Goal: Information Seeking & Learning: Check status

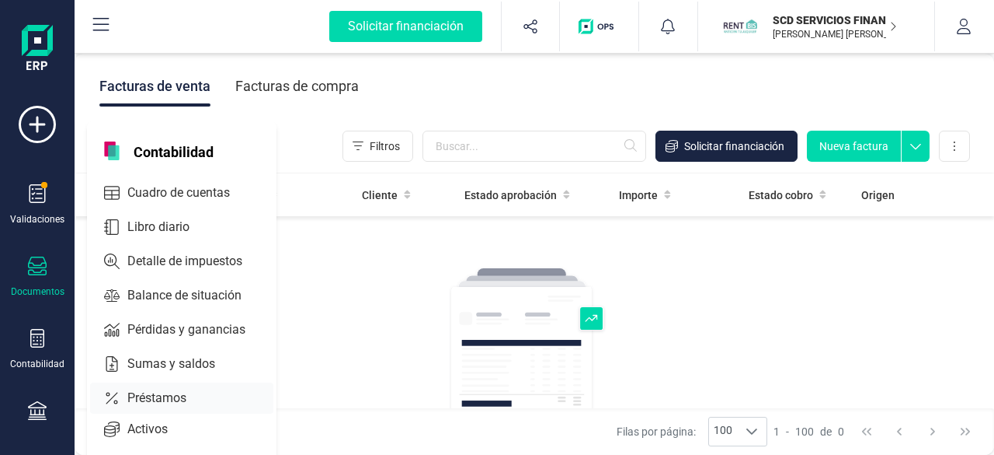
click at [148, 391] on span "Préstamos" at bounding box center [167, 397] width 93 height 19
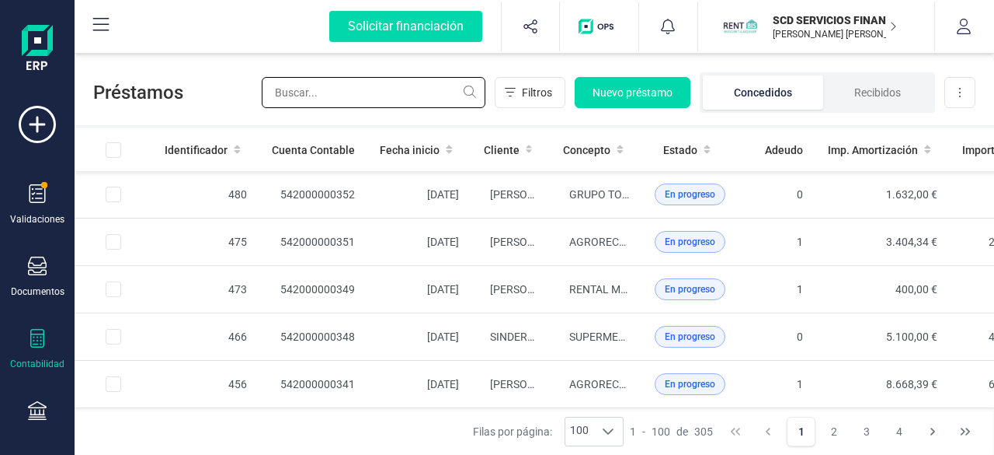
click at [359, 92] on input "text" at bounding box center [374, 92] width 224 height 31
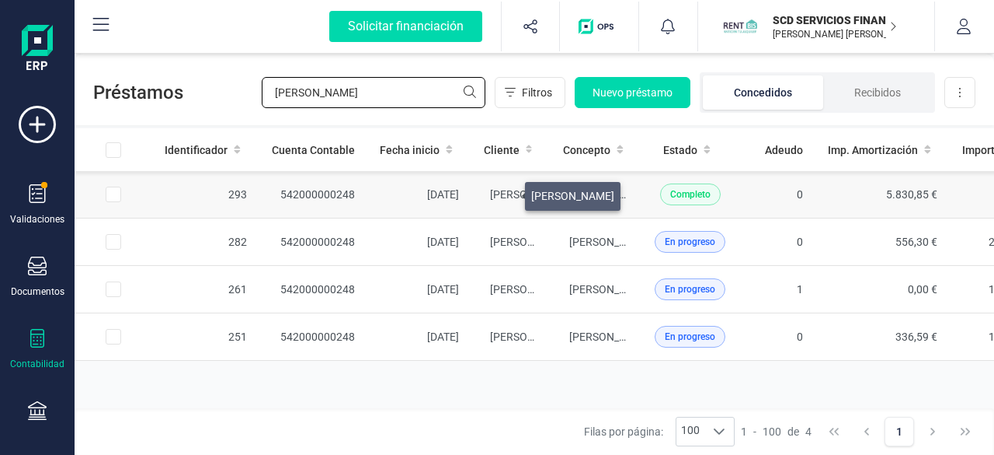
type input "[PERSON_NAME]"
click at [507, 192] on span "[PERSON_NAME]" at bounding box center [531, 194] width 83 height 12
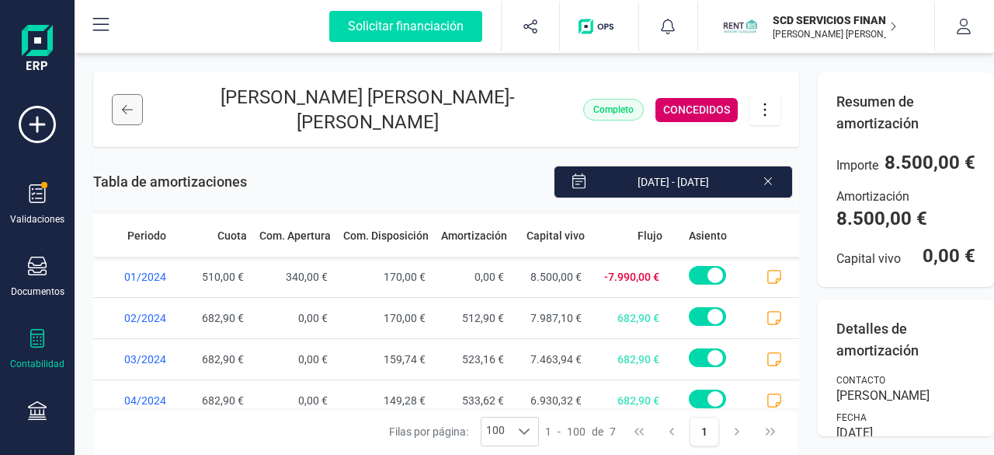
click at [127, 107] on icon at bounding box center [127, 109] width 11 height 12
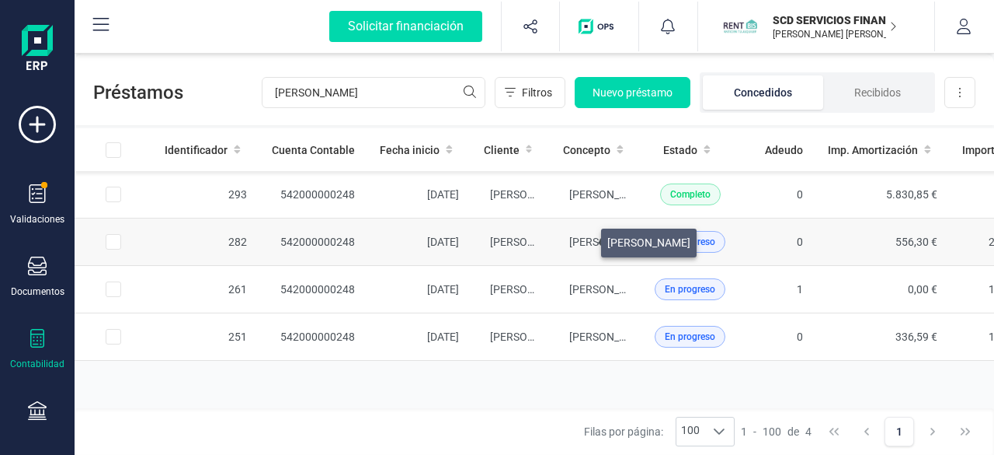
click at [583, 239] on span "[PERSON_NAME]" at bounding box center [611, 241] width 83 height 12
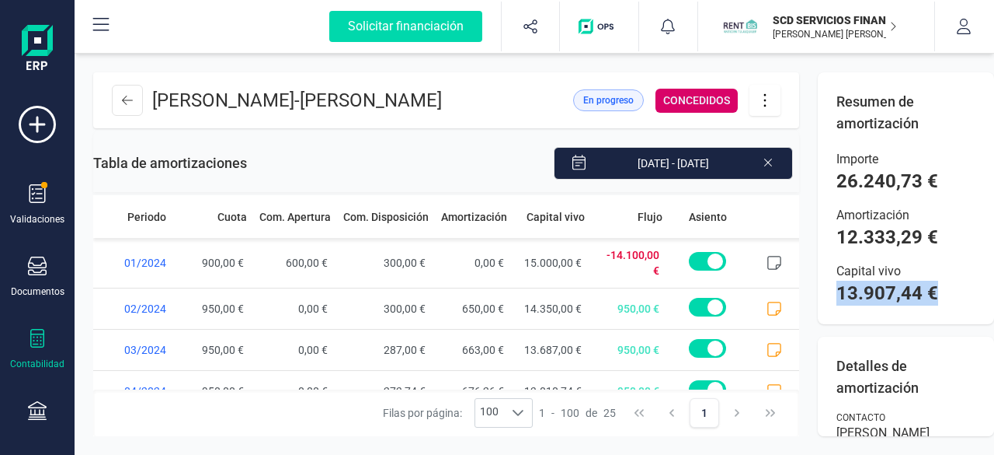
drag, startPoint x: 839, startPoint y: 291, endPoint x: 939, endPoint y: 293, distance: 99.5
click at [939, 293] on div "Capital vivo 13.907,44 €" at bounding box center [906, 284] width 139 height 44
copy span "13.907,44 €"
click at [122, 105] on icon at bounding box center [127, 100] width 11 height 12
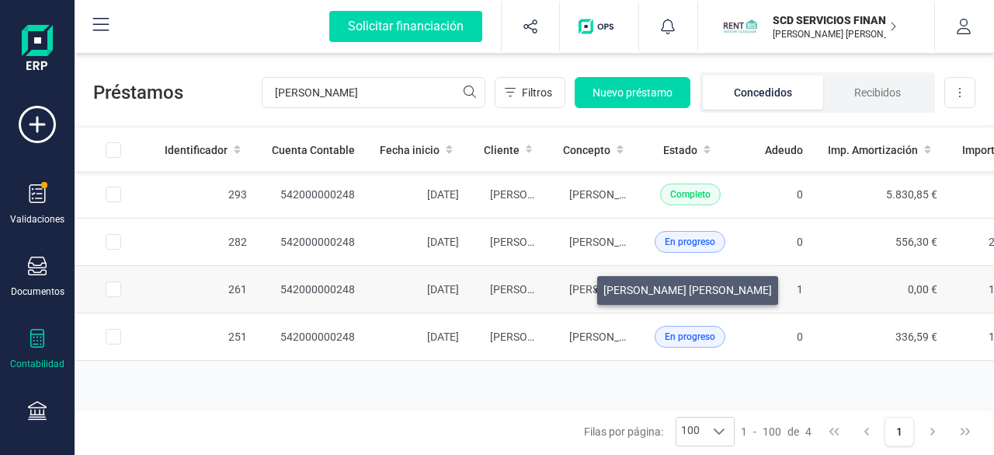
click at [579, 284] on span "[PERSON_NAME] [PERSON_NAME]" at bounding box center [654, 289] width 169 height 12
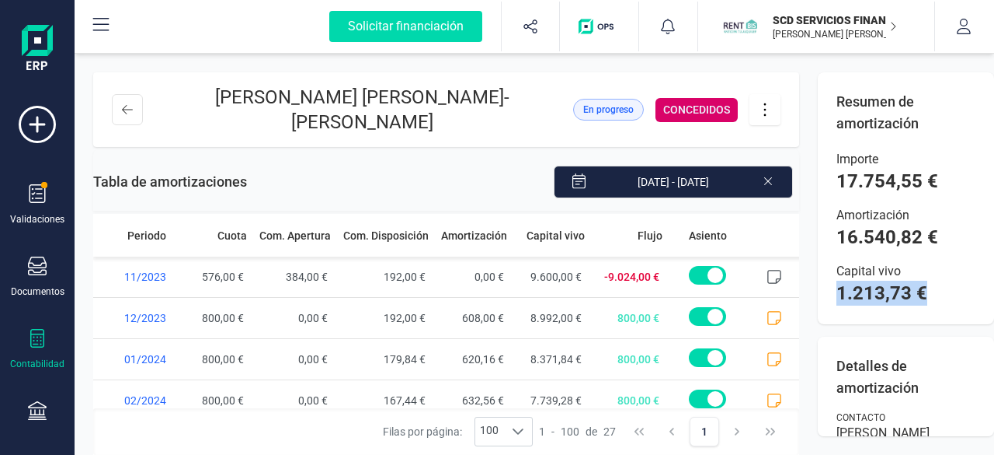
drag, startPoint x: 834, startPoint y: 291, endPoint x: 933, endPoint y: 294, distance: 98.7
click at [933, 294] on div "Resumen de amortización Importe 17.754,55 € Amortización 16.540,82 € Capital vi…" at bounding box center [906, 198] width 176 height 252
copy span "1.213,73 €"
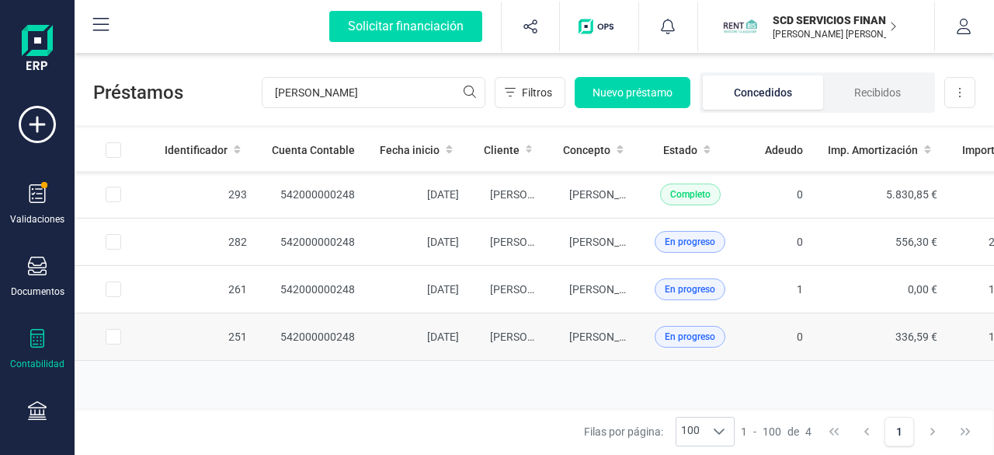
click at [589, 326] on td "[PERSON_NAME]" at bounding box center [597, 336] width 92 height 47
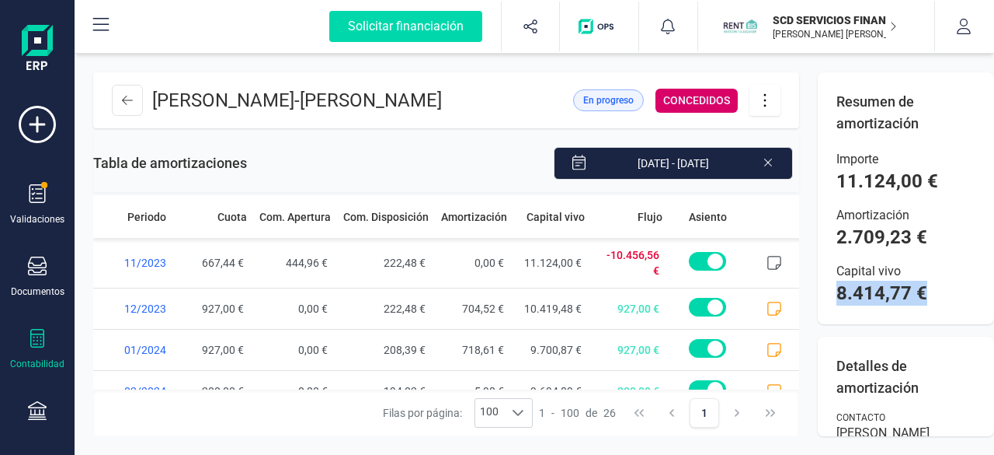
drag, startPoint x: 834, startPoint y: 291, endPoint x: 936, endPoint y: 294, distance: 101.8
click at [936, 294] on div "Resumen de amortización Importe 11.124,00 € Amortización 2.709,23 € Capital viv…" at bounding box center [906, 198] width 176 height 252
copy span "8.414,77 €"
click at [949, 315] on div "Resumen de amortización Importe 11.124,00 € Amortización 2.709,23 € Capital viv…" at bounding box center [906, 198] width 176 height 252
click at [123, 106] on icon at bounding box center [127, 100] width 11 height 12
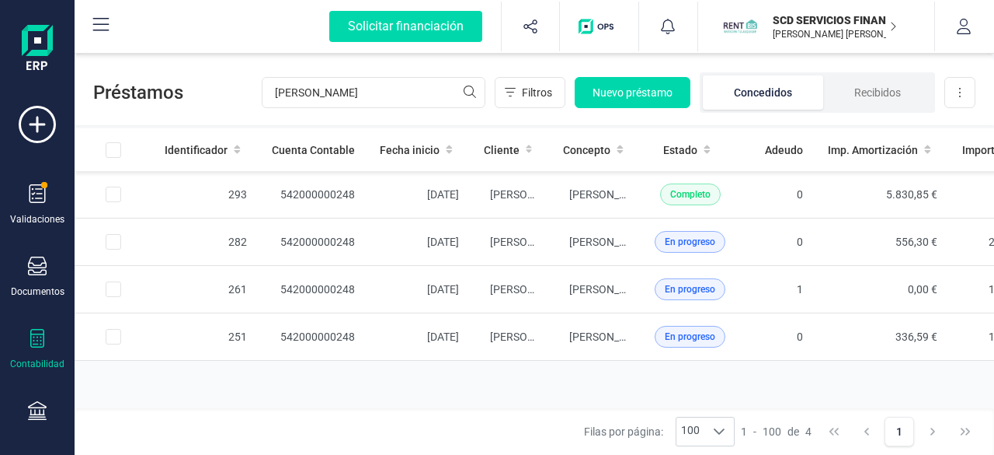
click at [123, 107] on div "Préstamos [PERSON_NAME] Filtros Nuevo préstamo Concedidos Recibidos Descargar E…" at bounding box center [535, 89] width 920 height 71
drag, startPoint x: 387, startPoint y: 96, endPoint x: 267, endPoint y: 99, distance: 119.7
click at [270, 98] on input "[PERSON_NAME]" at bounding box center [374, 92] width 224 height 31
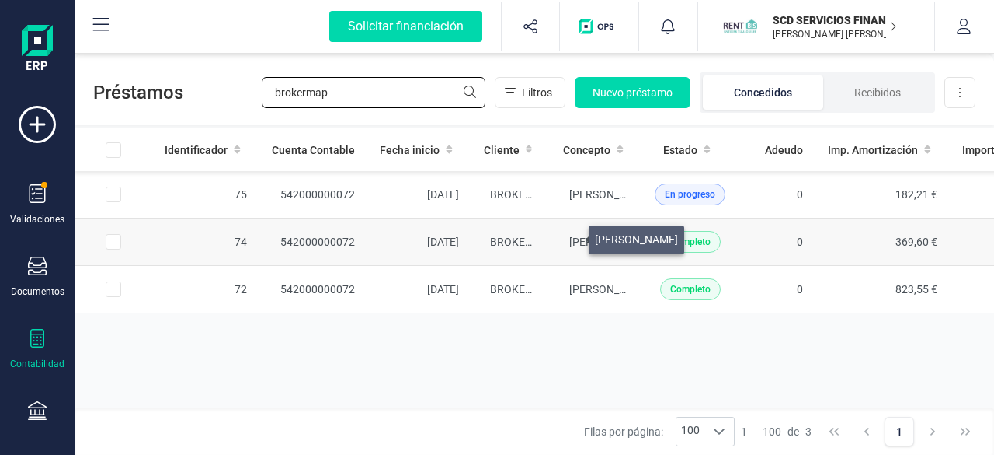
type input "brokermap"
click at [570, 235] on span "[PERSON_NAME]" at bounding box center [611, 241] width 83 height 12
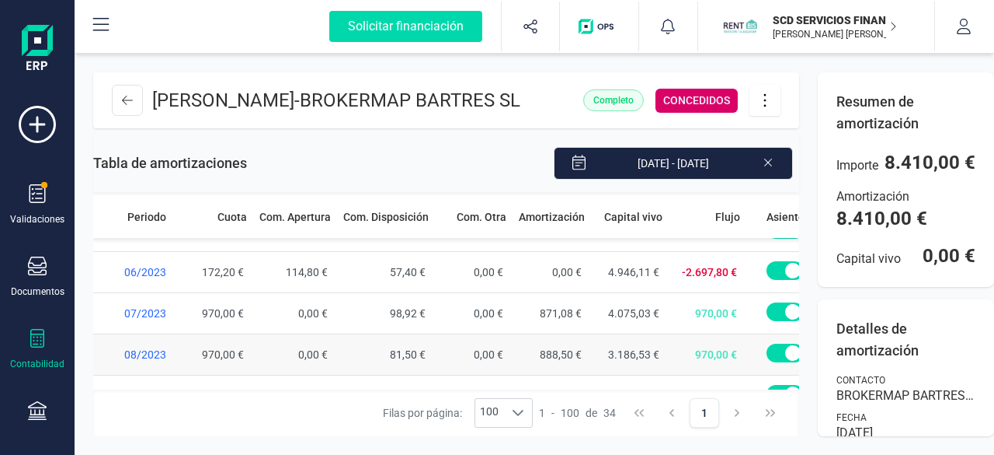
scroll to position [233, 0]
click at [123, 98] on icon at bounding box center [127, 100] width 11 height 12
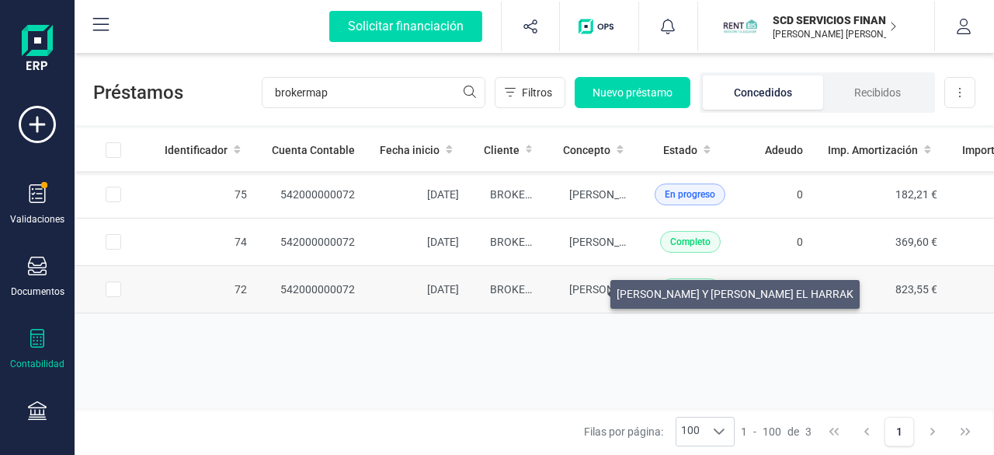
click at [592, 290] on span "[PERSON_NAME] Y [PERSON_NAME] EL HARRAK" at bounding box center [688, 289] width 237 height 12
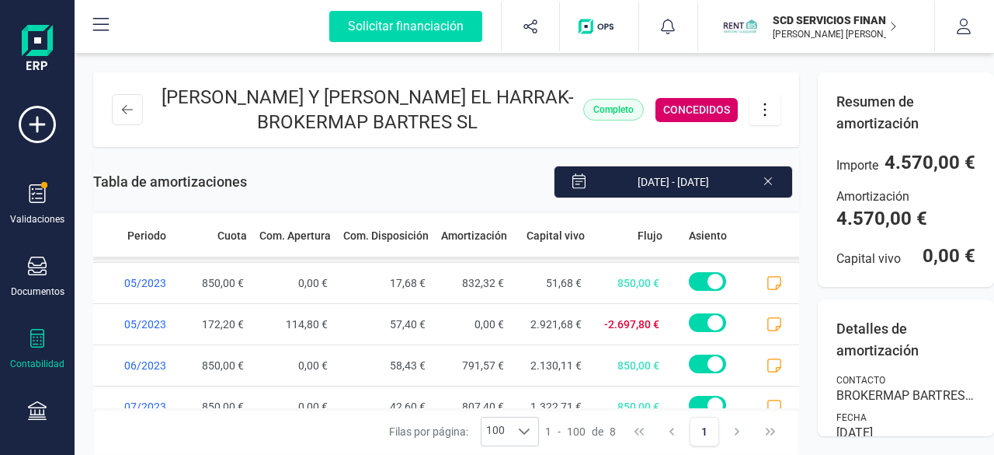
scroll to position [187, 0]
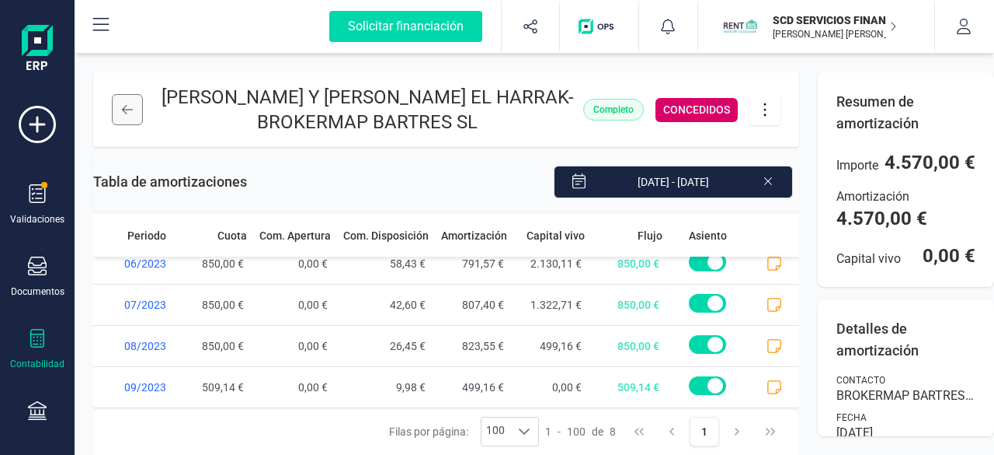
click at [130, 113] on icon at bounding box center [127, 109] width 11 height 12
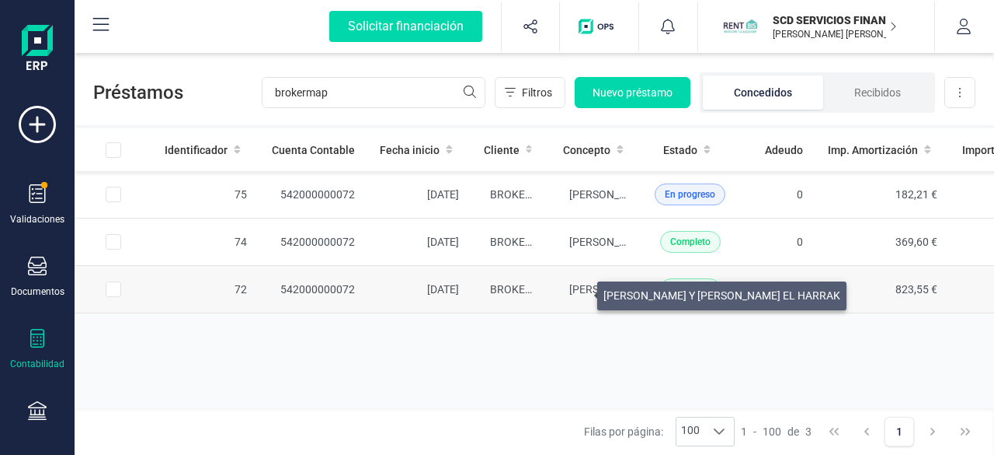
click at [579, 291] on span "[PERSON_NAME] Y [PERSON_NAME] EL HARRAK" at bounding box center [688, 289] width 237 height 12
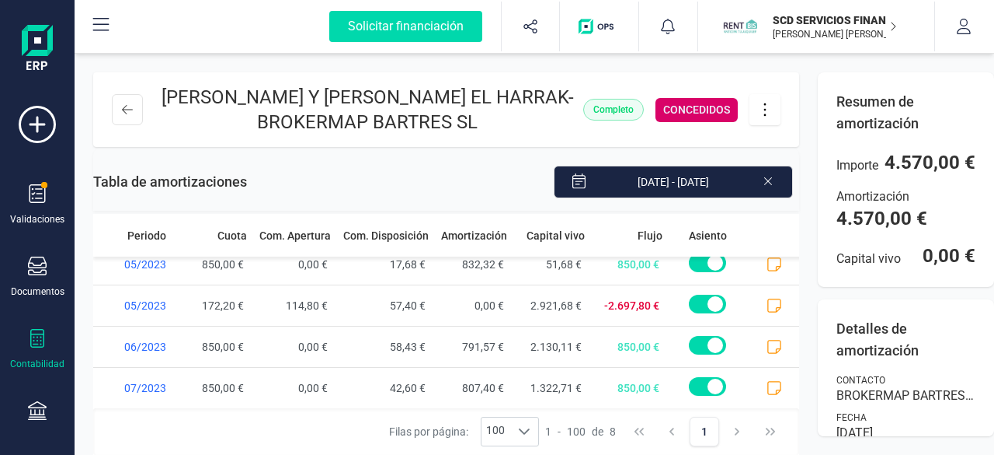
scroll to position [187, 0]
click at [131, 100] on button at bounding box center [127, 109] width 31 height 31
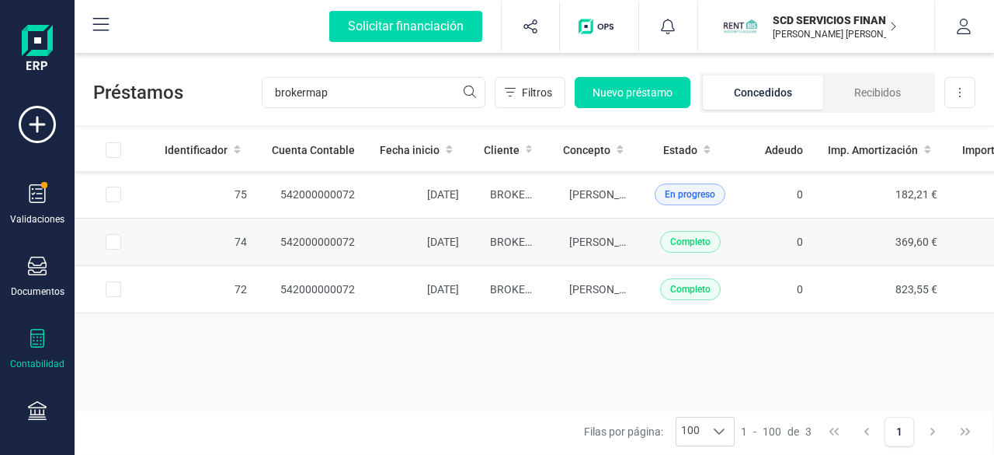
click at [580, 232] on td "[PERSON_NAME]" at bounding box center [597, 241] width 92 height 47
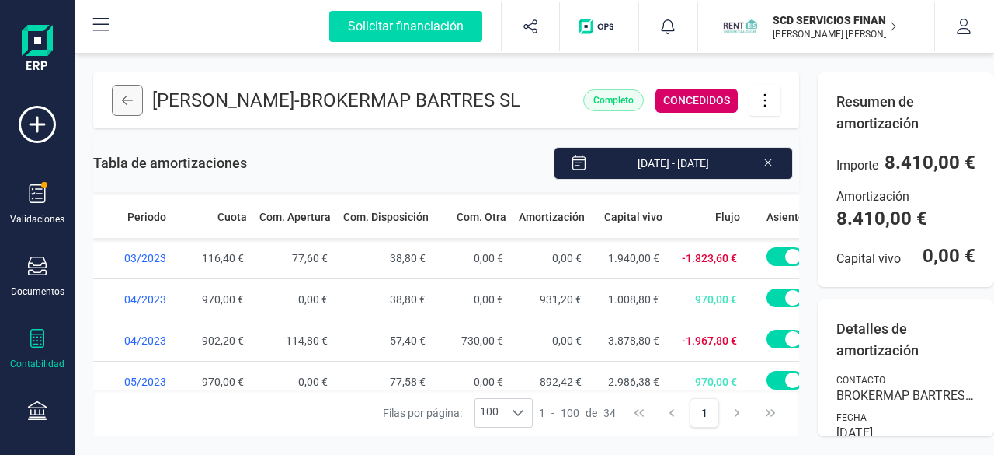
click at [128, 96] on icon at bounding box center [127, 100] width 11 height 12
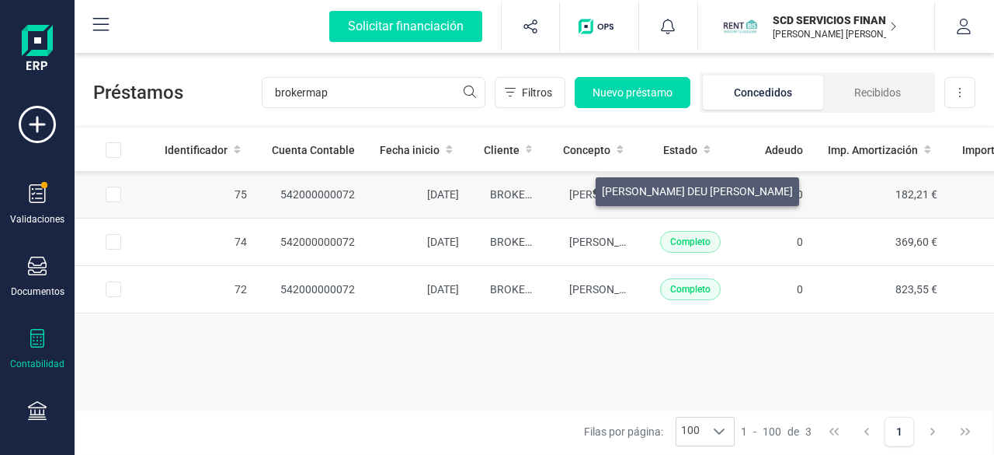
click at [577, 188] on span "[PERSON_NAME] DEU [PERSON_NAME]" at bounding box center [665, 194] width 191 height 12
